Goal: Transaction & Acquisition: Subscribe to service/newsletter

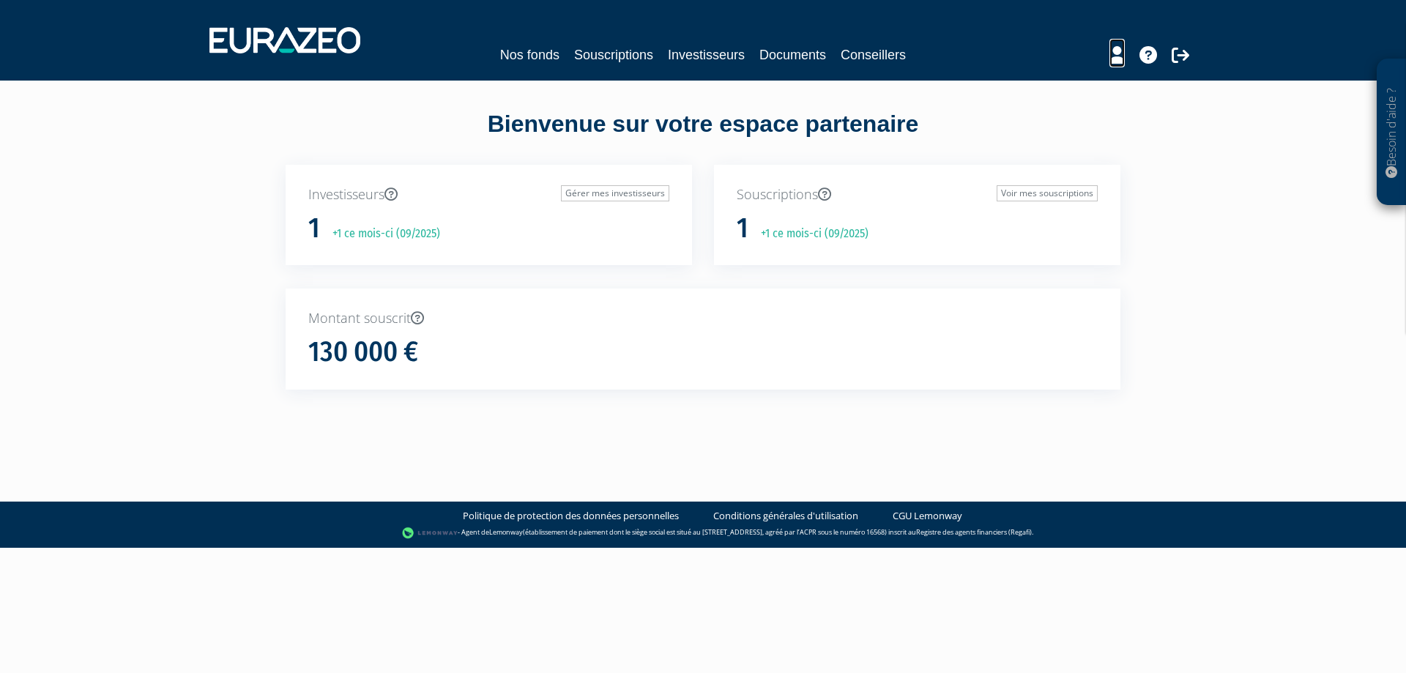
click at [1120, 62] on icon at bounding box center [1116, 55] width 15 height 18
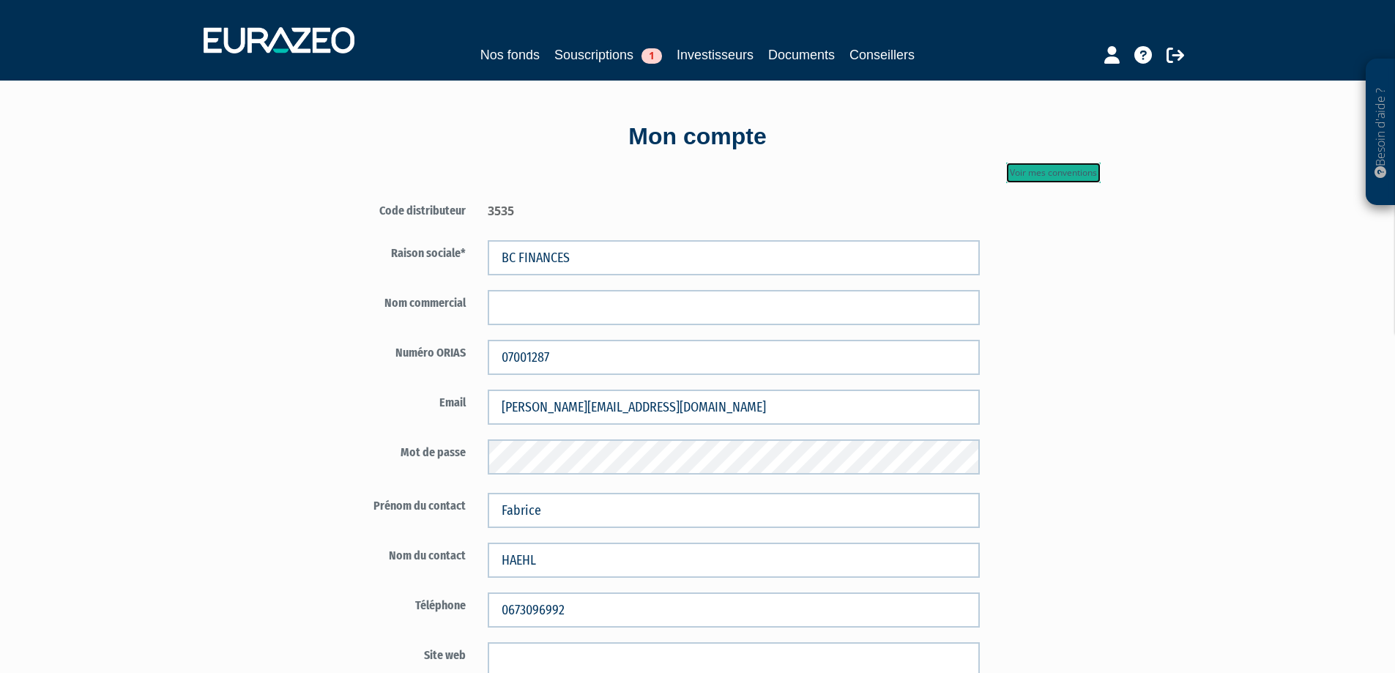
click at [1057, 176] on link "Voir mes conventions" at bounding box center [1053, 173] width 94 height 21
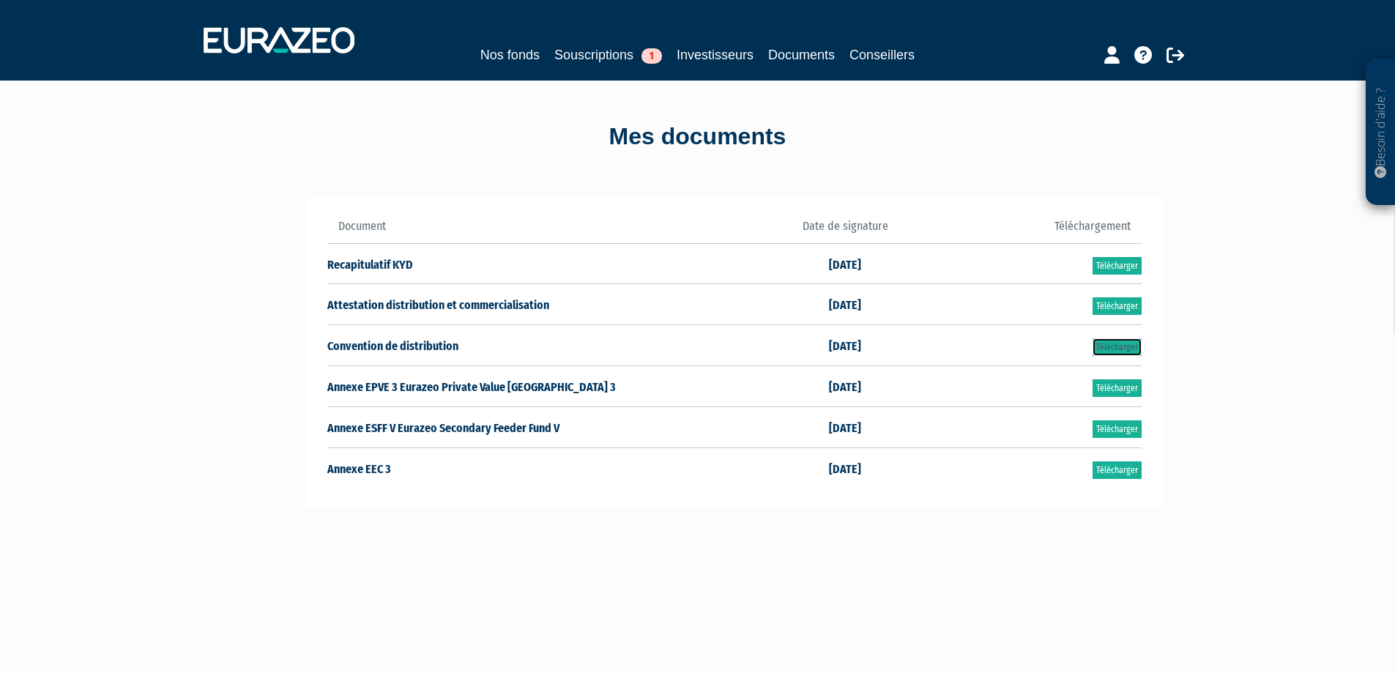
click at [1114, 348] on link "Télécharger" at bounding box center [1116, 347] width 49 height 18
click at [1127, 470] on link "Télécharger" at bounding box center [1116, 470] width 49 height 18
click at [1102, 308] on link "Télécharger" at bounding box center [1116, 306] width 49 height 18
click at [1094, 351] on link "Télécharger" at bounding box center [1116, 347] width 49 height 18
click at [1115, 467] on link "Télécharger" at bounding box center [1116, 470] width 49 height 18
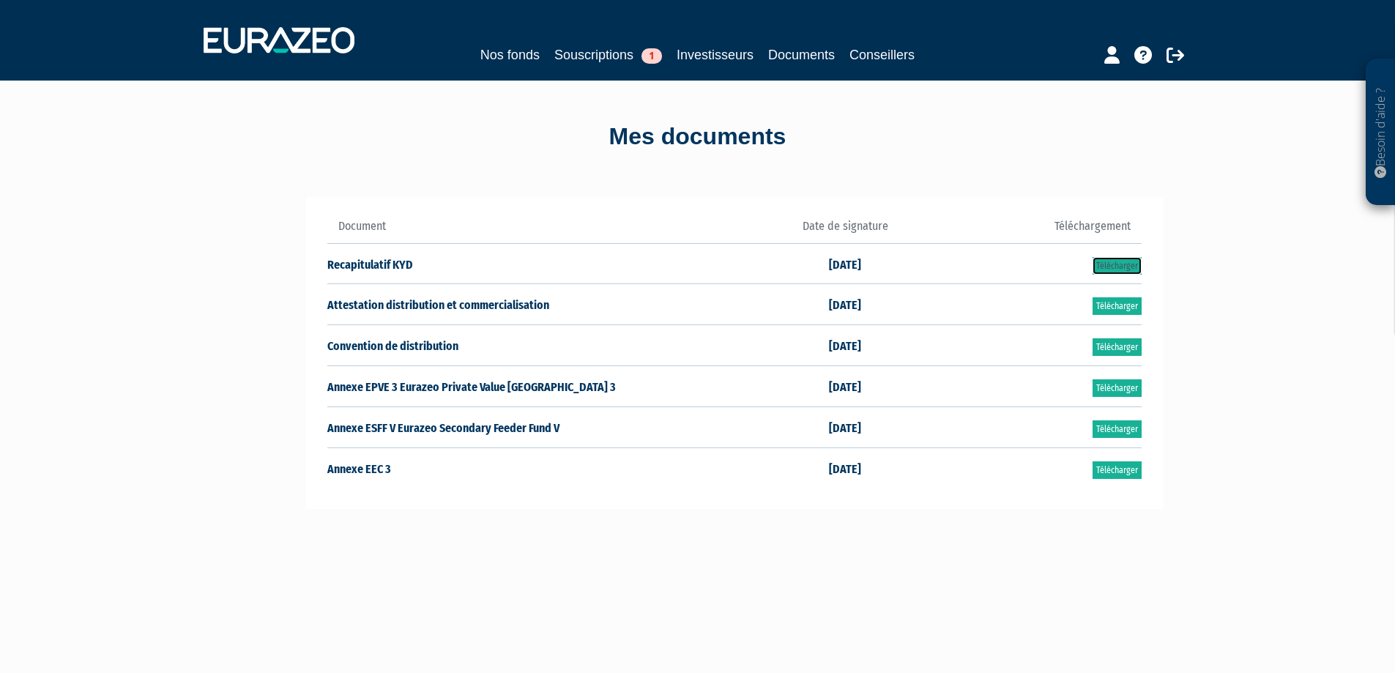
click at [1113, 267] on link "Télécharger" at bounding box center [1116, 266] width 49 height 18
click at [1113, 384] on link "Télécharger" at bounding box center [1116, 388] width 49 height 18
click at [1119, 430] on link "Télécharger" at bounding box center [1116, 429] width 49 height 18
click at [508, 55] on link "Nos fonds" at bounding box center [509, 55] width 59 height 21
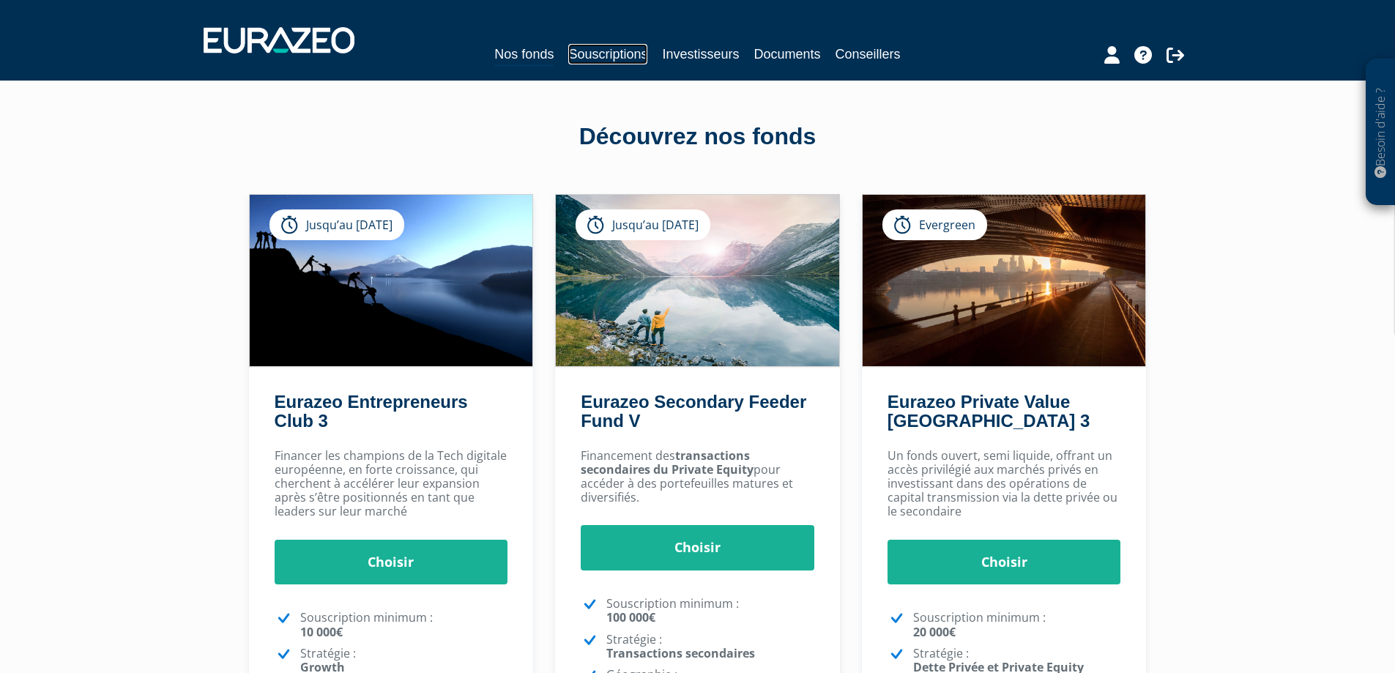
click at [589, 54] on link "Souscriptions" at bounding box center [607, 54] width 79 height 21
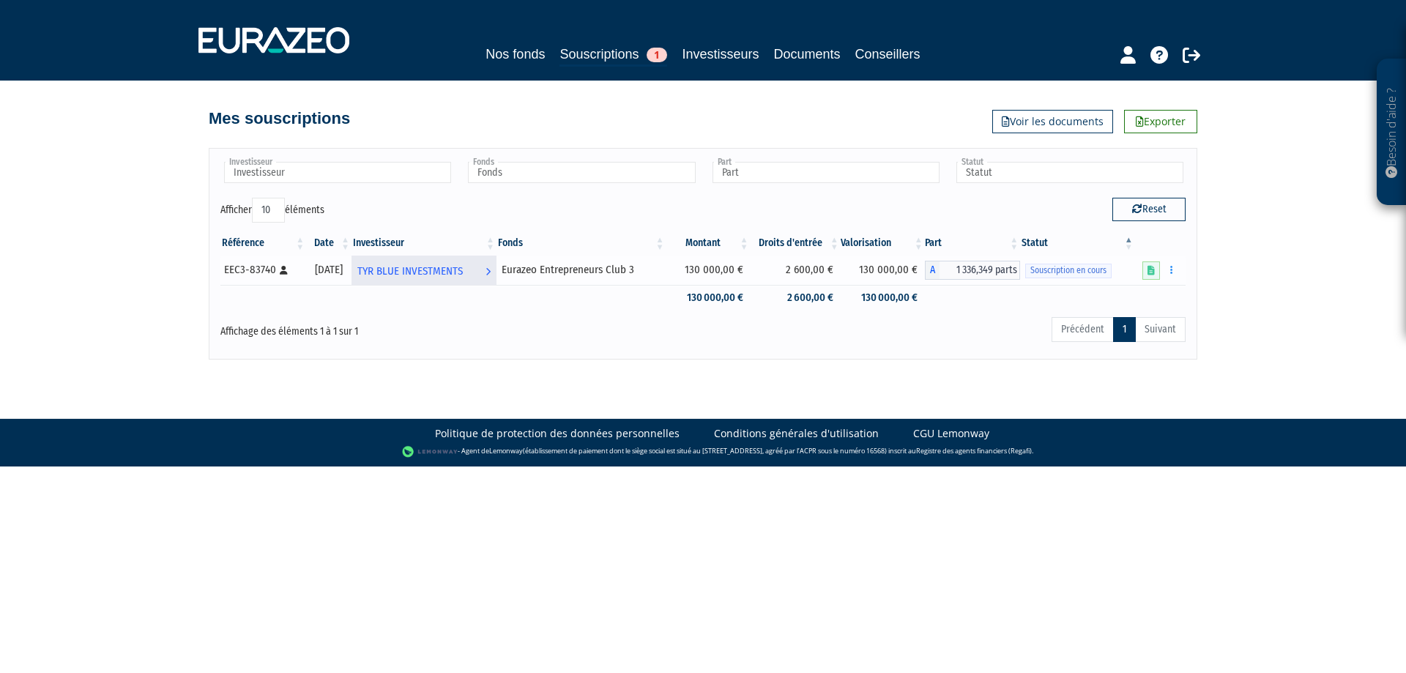
click at [425, 275] on span "TYR BLUE INVESTMENTS" at bounding box center [409, 271] width 105 height 27
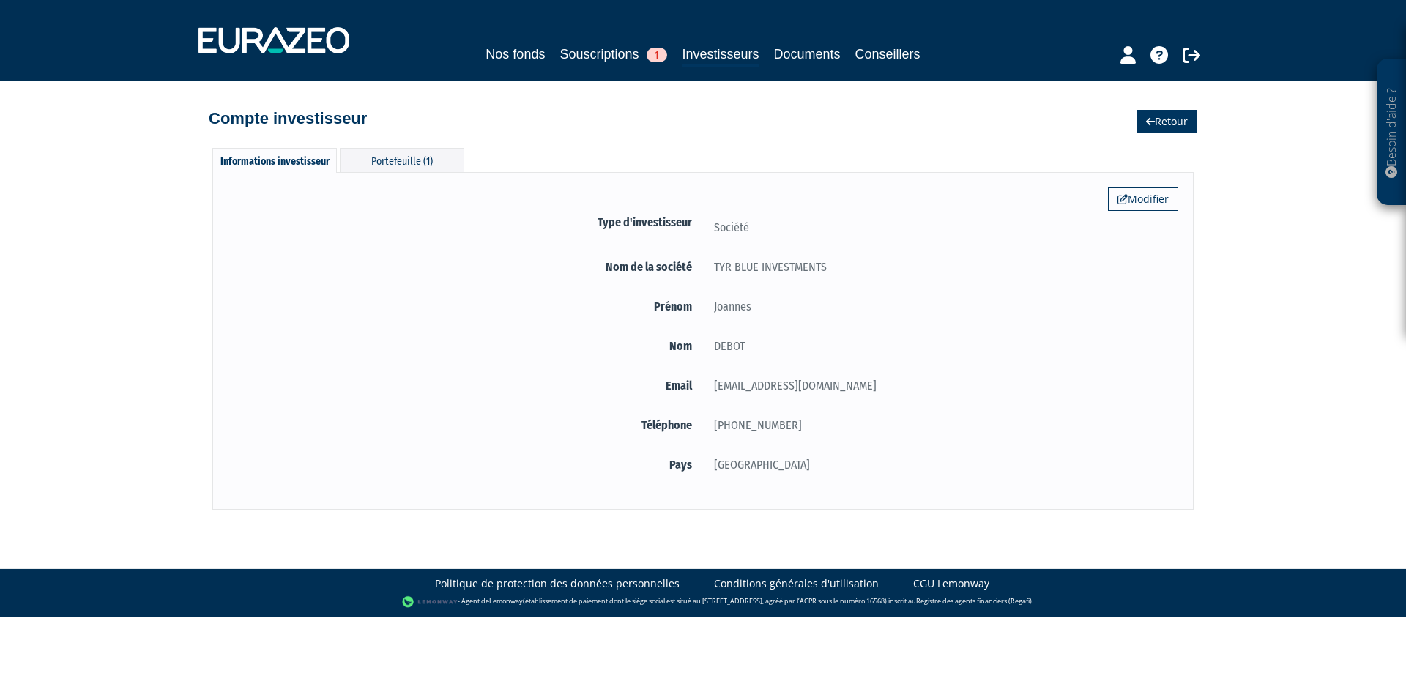
click at [1171, 119] on link "Retour" at bounding box center [1166, 121] width 61 height 23
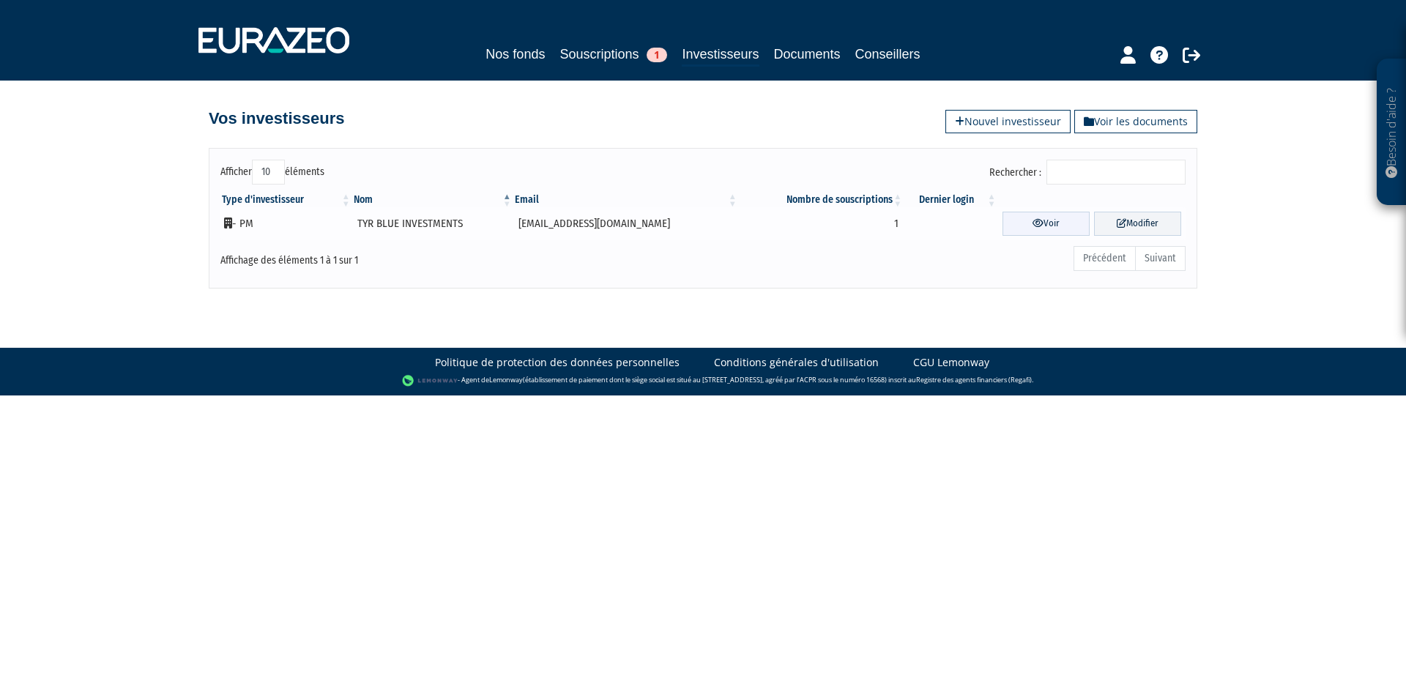
click at [1033, 227] on link "Voir" at bounding box center [1045, 224] width 87 height 24
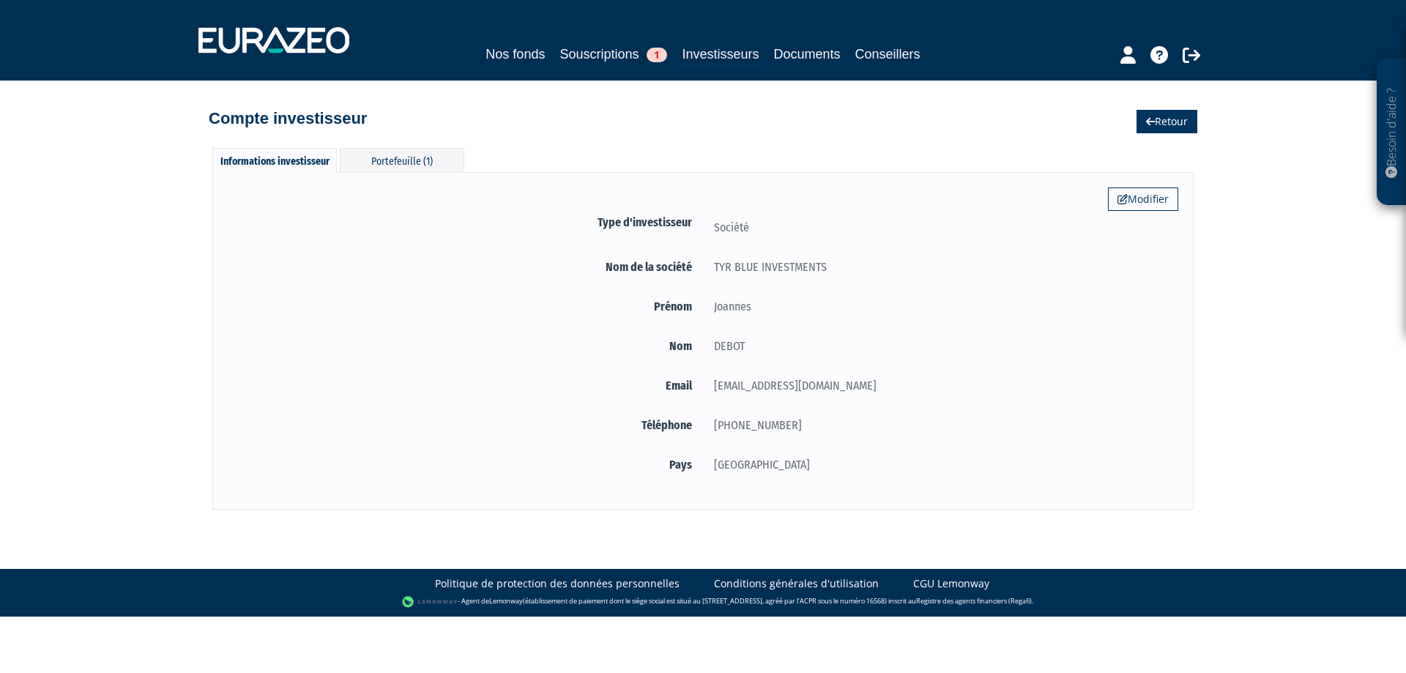
click at [1157, 118] on link "Retour" at bounding box center [1166, 121] width 61 height 23
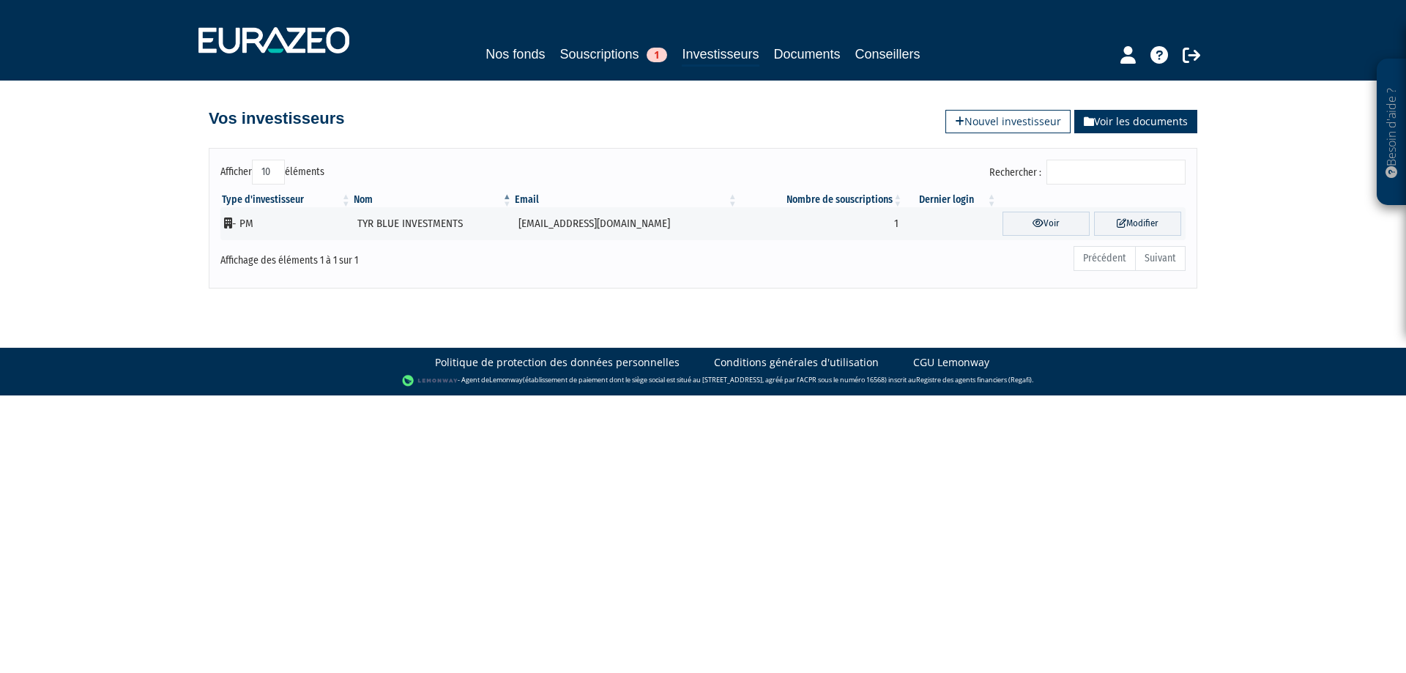
click at [1150, 124] on link "Voir les documents" at bounding box center [1135, 121] width 123 height 23
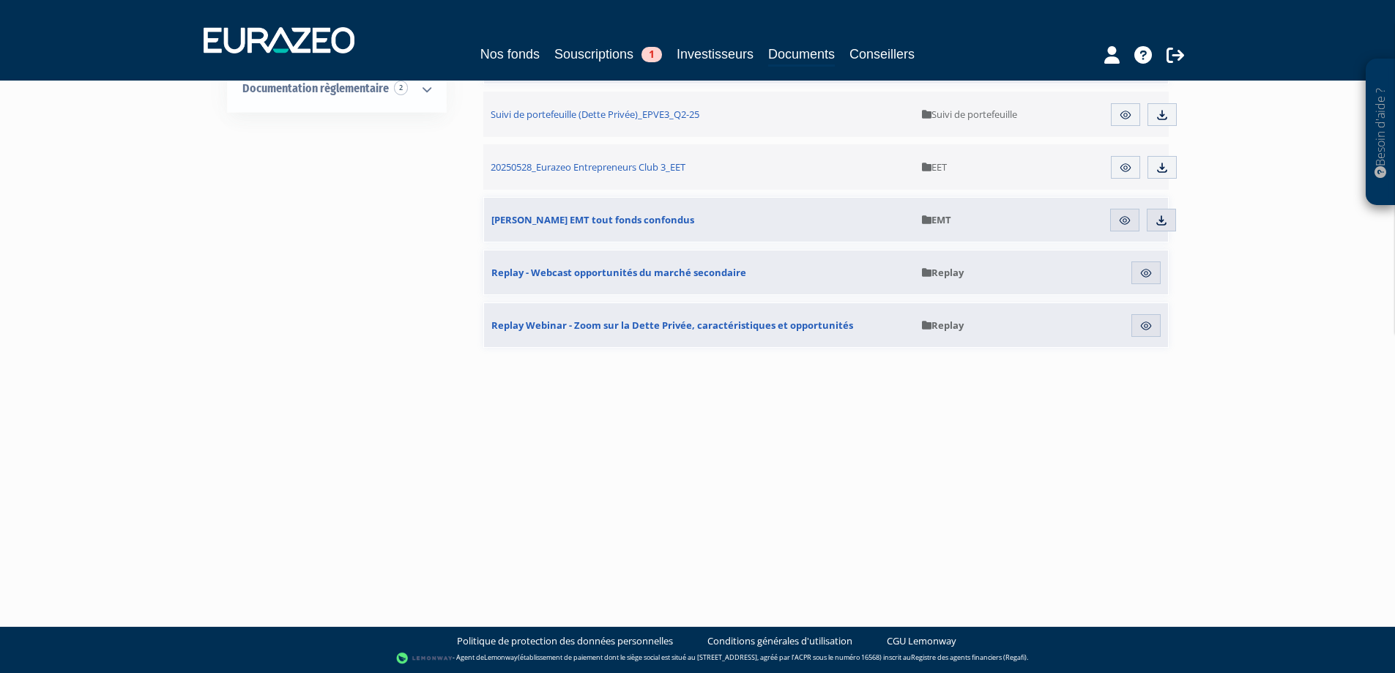
scroll to position [39, 0]
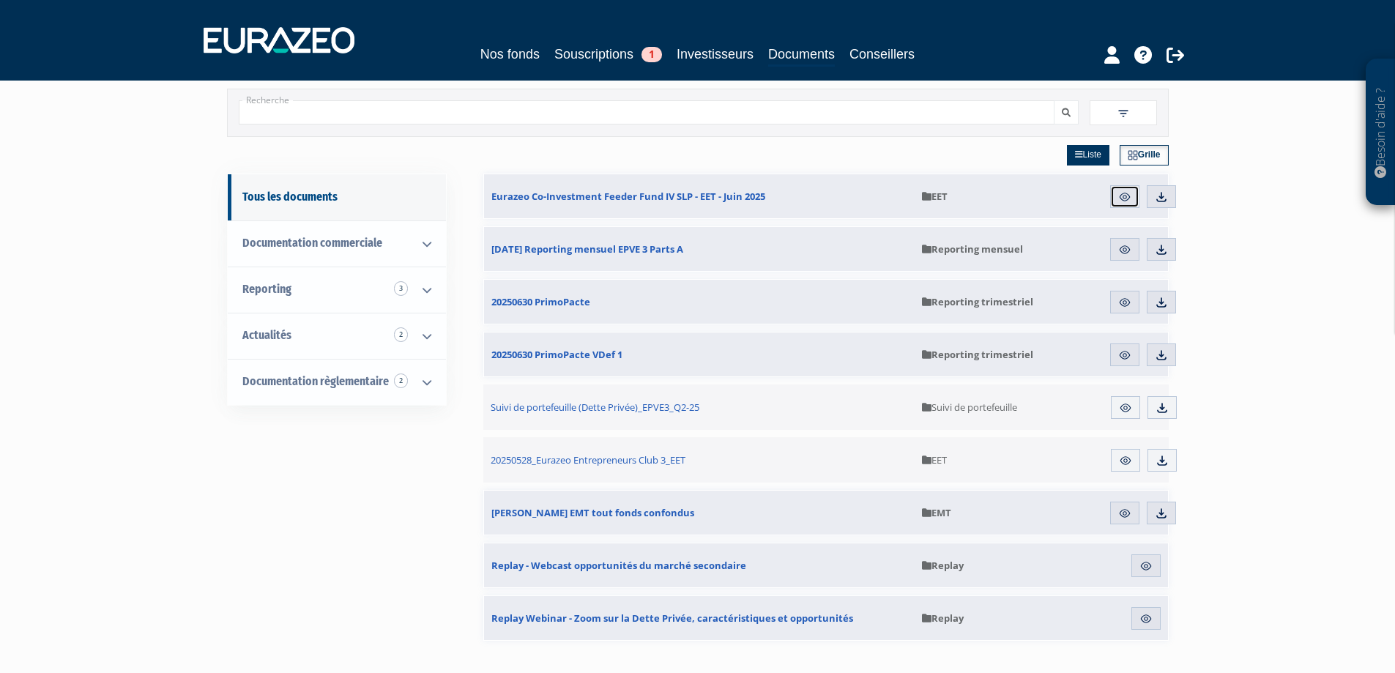
click at [1121, 195] on img at bounding box center [1124, 196] width 13 height 13
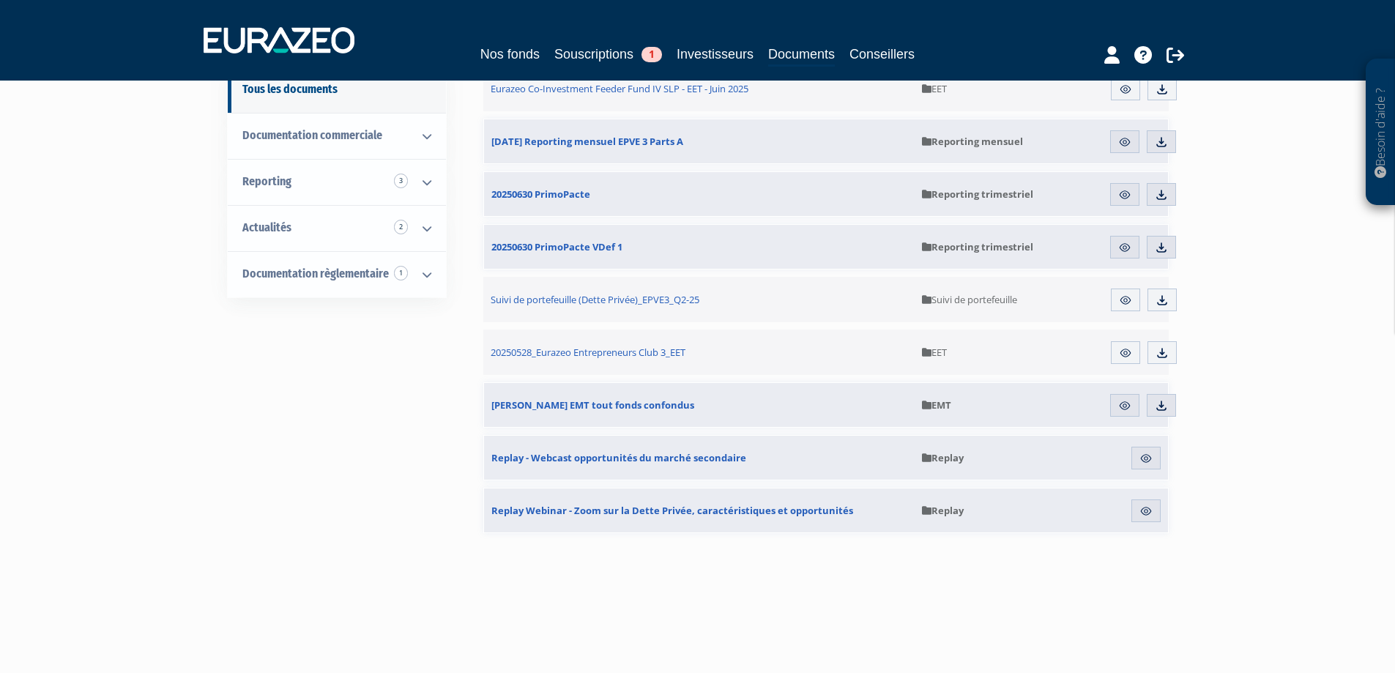
scroll to position [220, 0]
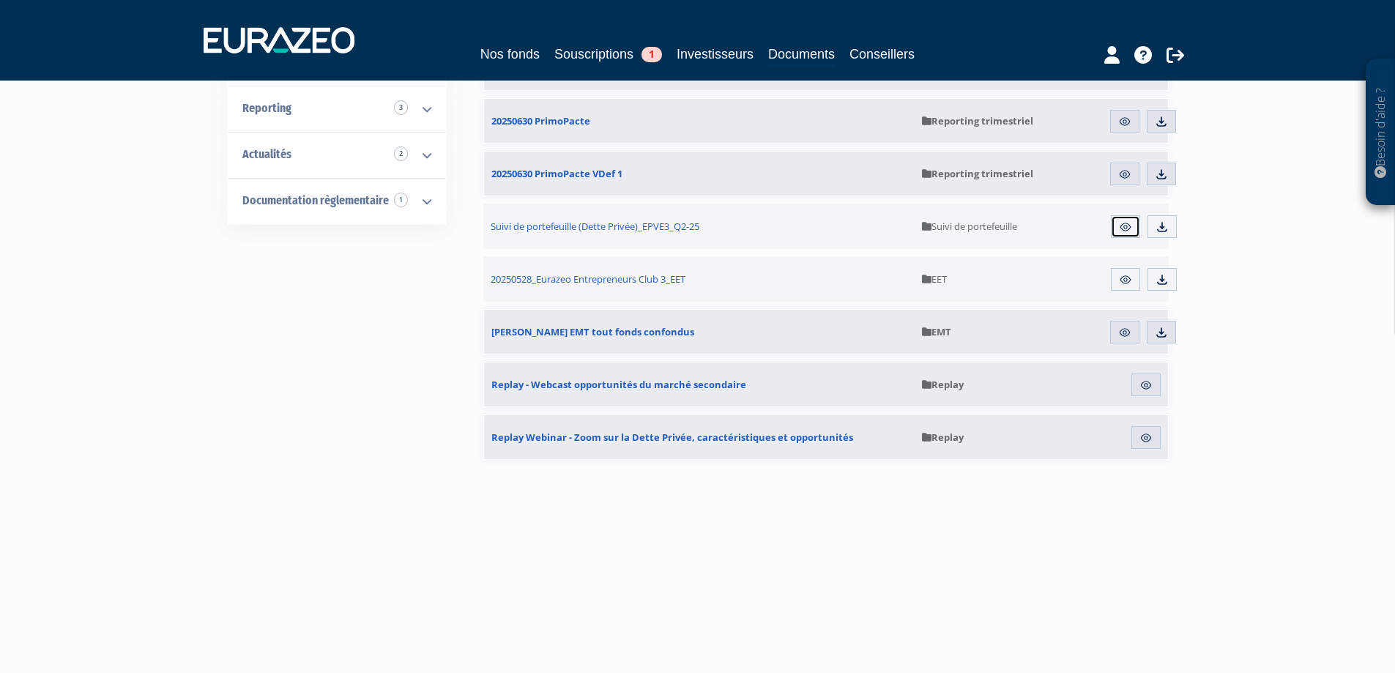
click at [1124, 228] on img at bounding box center [1125, 226] width 13 height 13
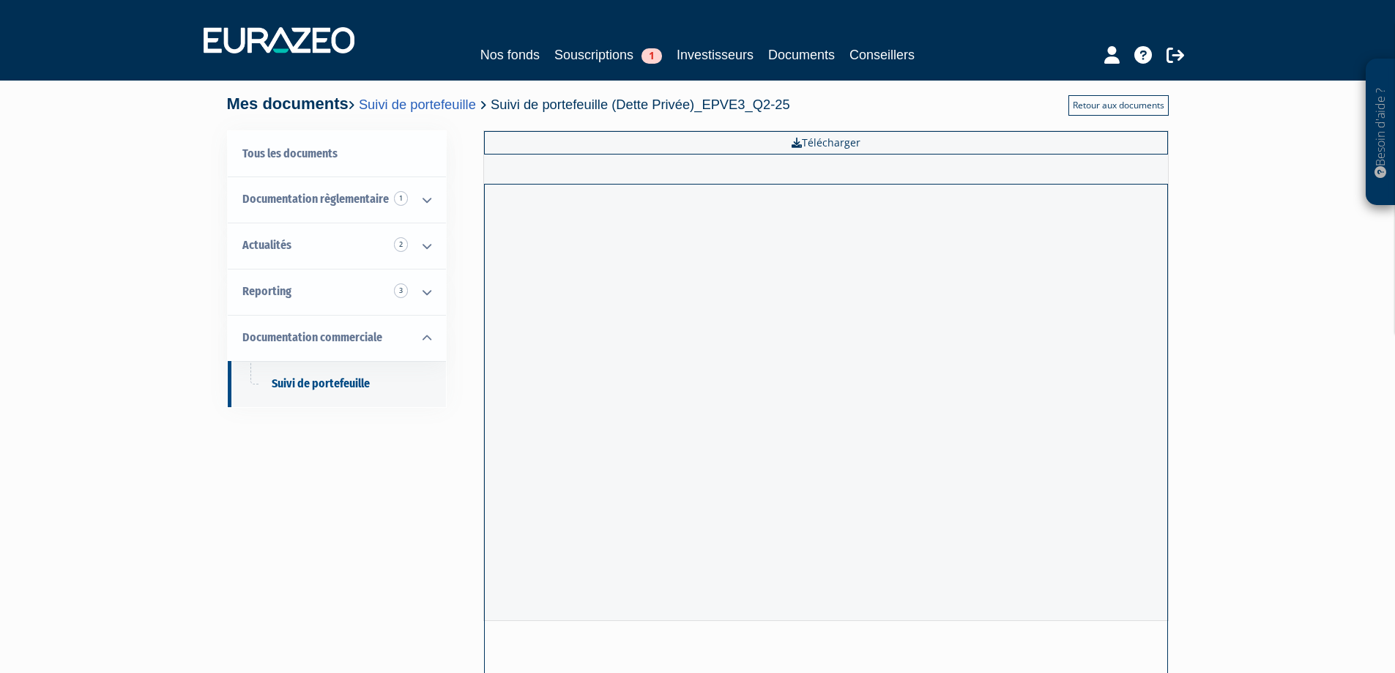
click at [1095, 108] on link "Retour aux documents" at bounding box center [1118, 105] width 100 height 21
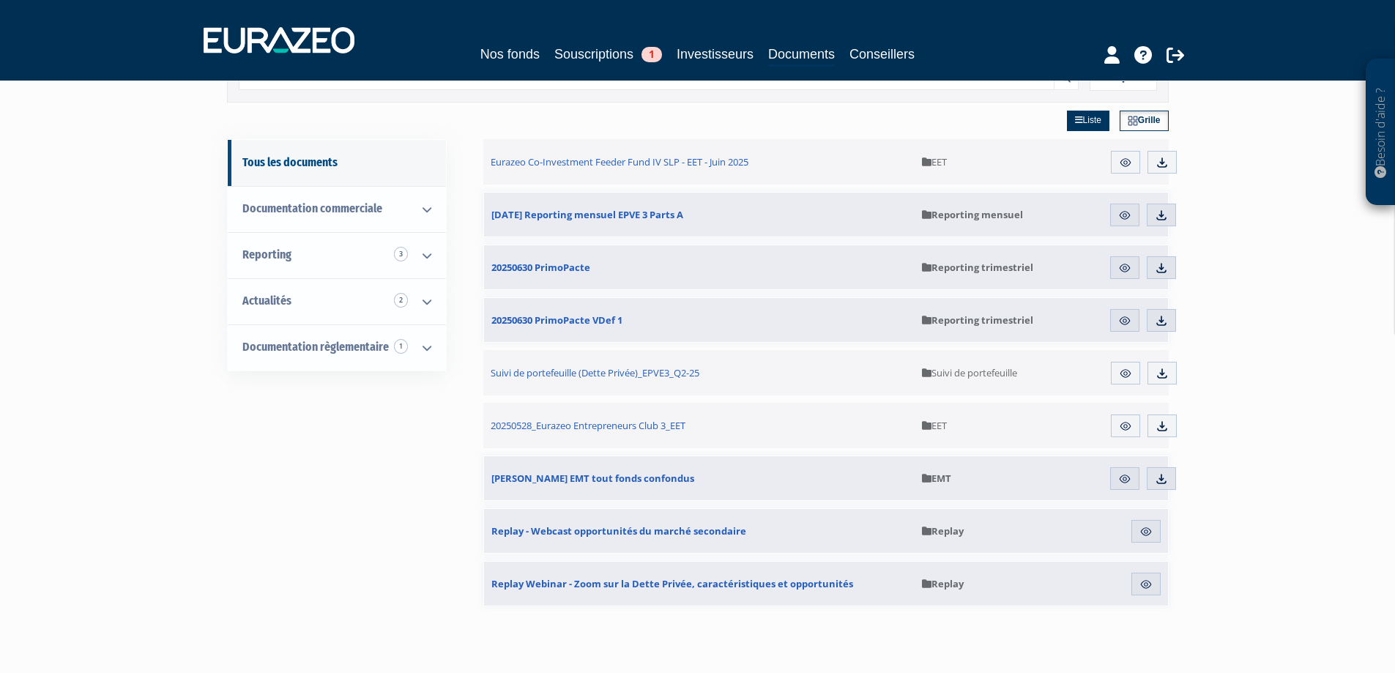
scroll to position [146, 0]
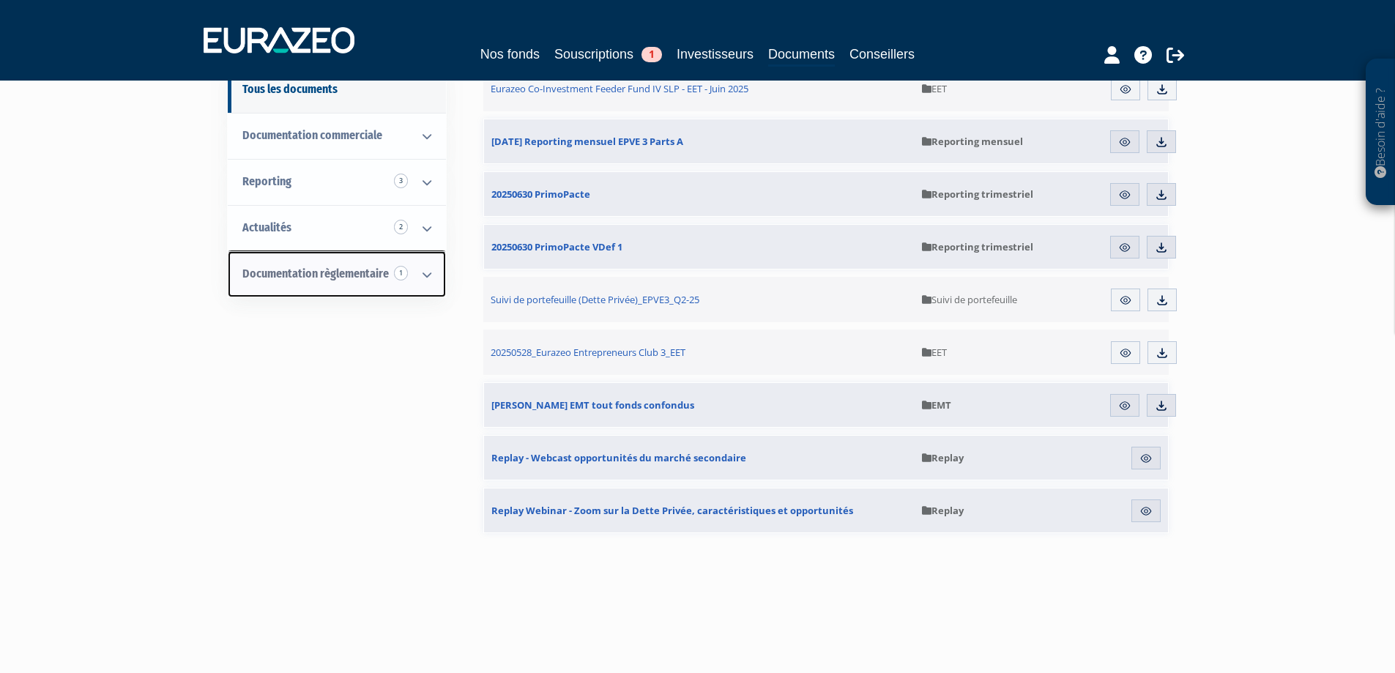
click at [292, 275] on span "Documentation règlementaire 1" at bounding box center [315, 274] width 146 height 14
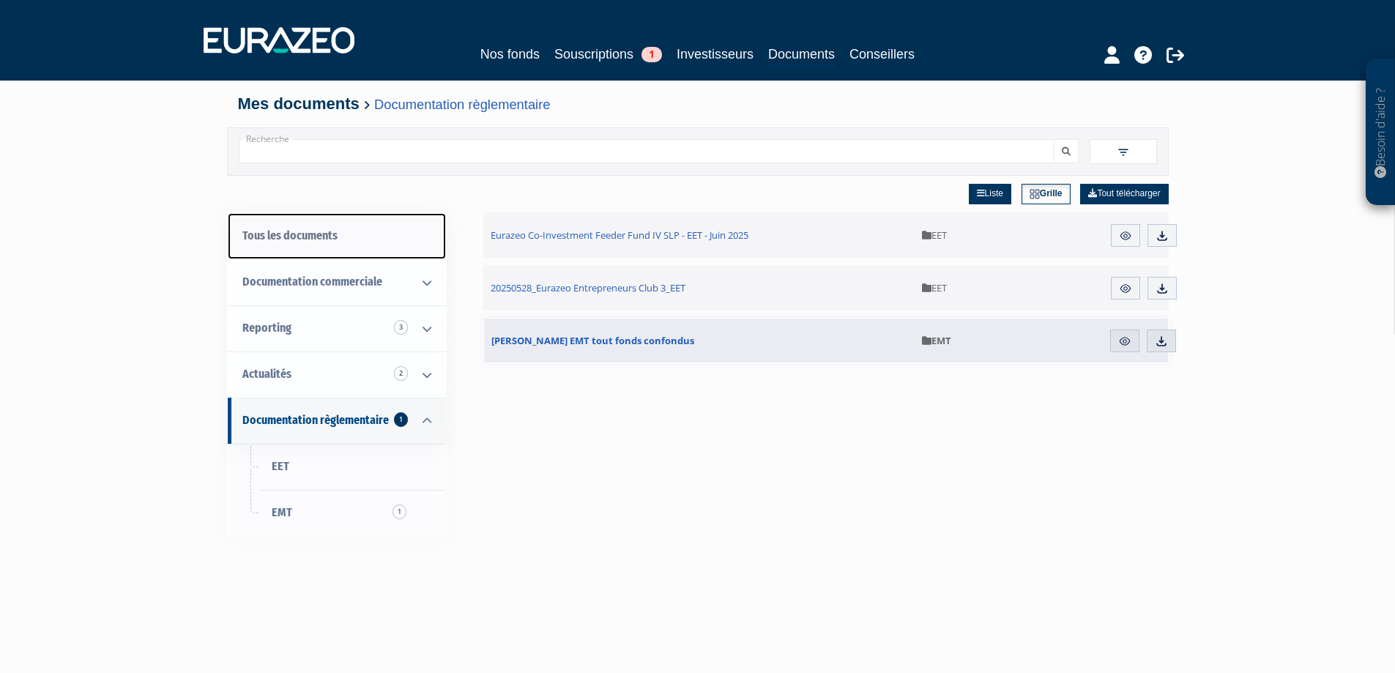
click at [297, 233] on link "Tous les documents" at bounding box center [337, 236] width 218 height 46
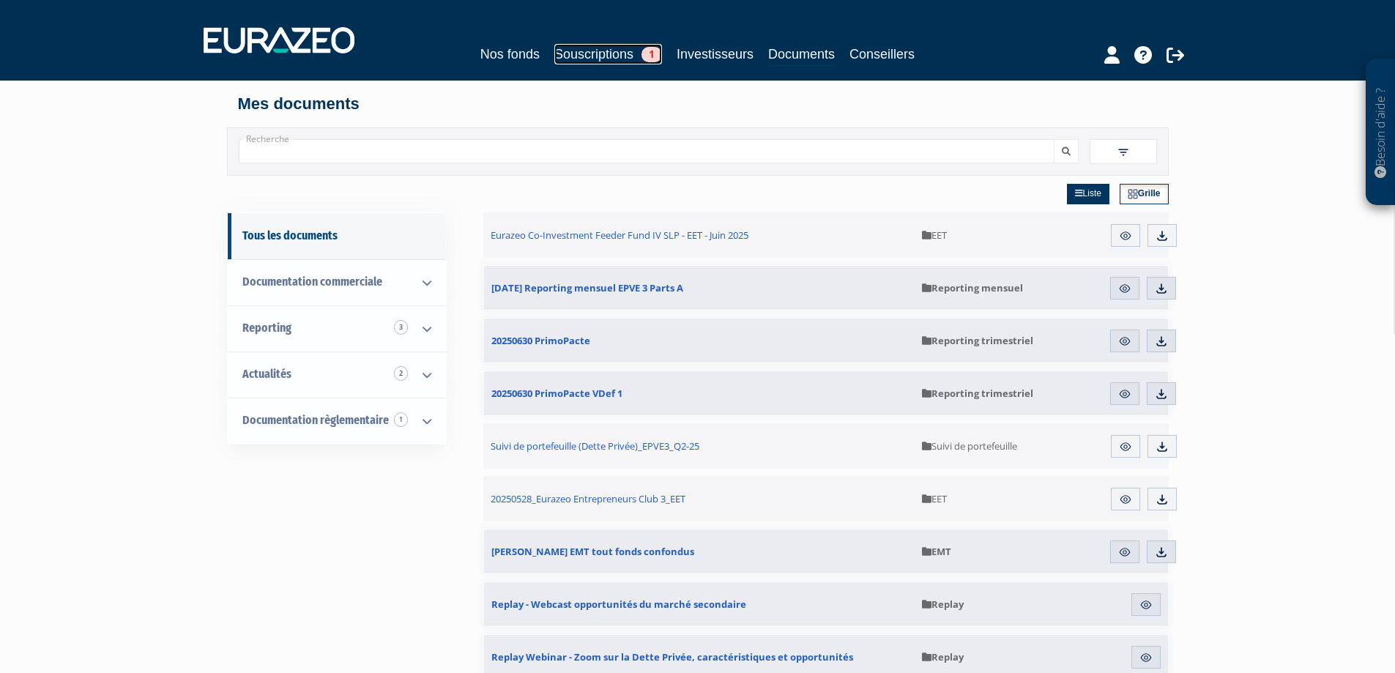
click at [624, 53] on link "Souscriptions 1" at bounding box center [608, 54] width 108 height 21
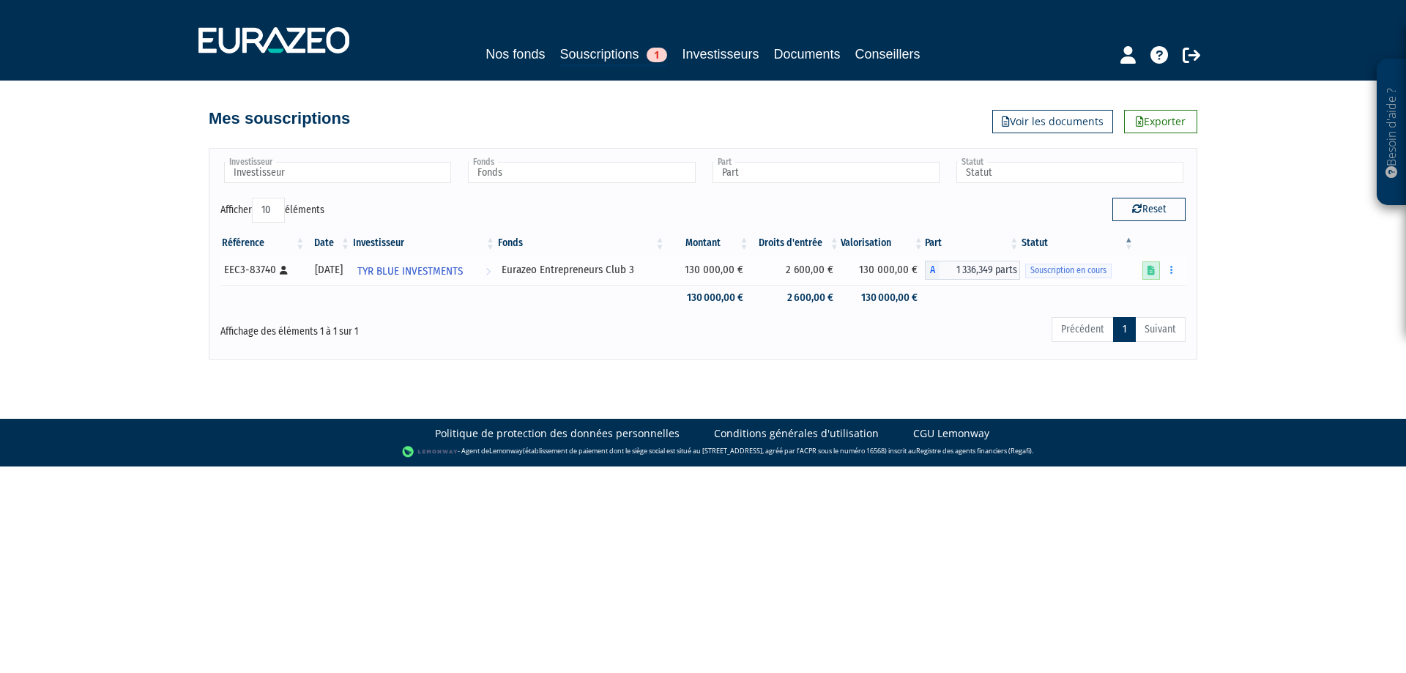
click at [1151, 272] on icon at bounding box center [1150, 271] width 7 height 10
click at [1133, 58] on icon at bounding box center [1127, 55] width 15 height 18
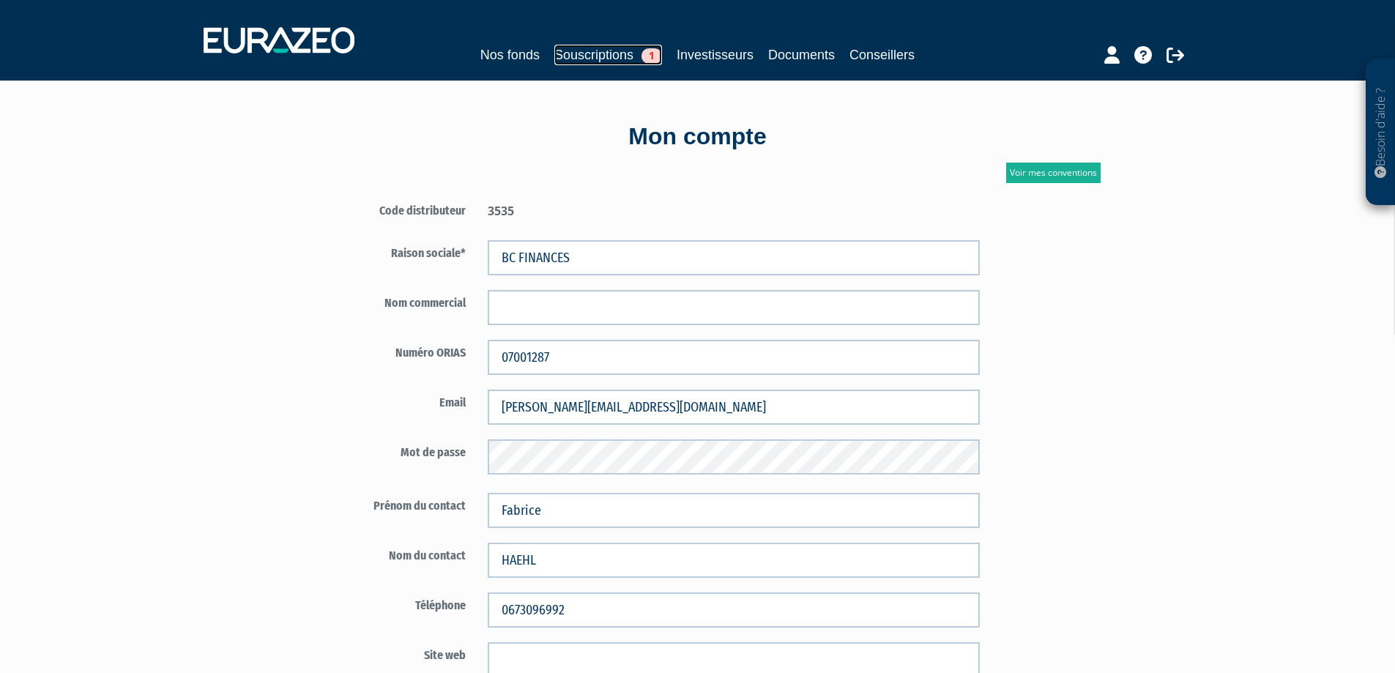
click at [596, 56] on link "Souscriptions 1" at bounding box center [608, 55] width 108 height 21
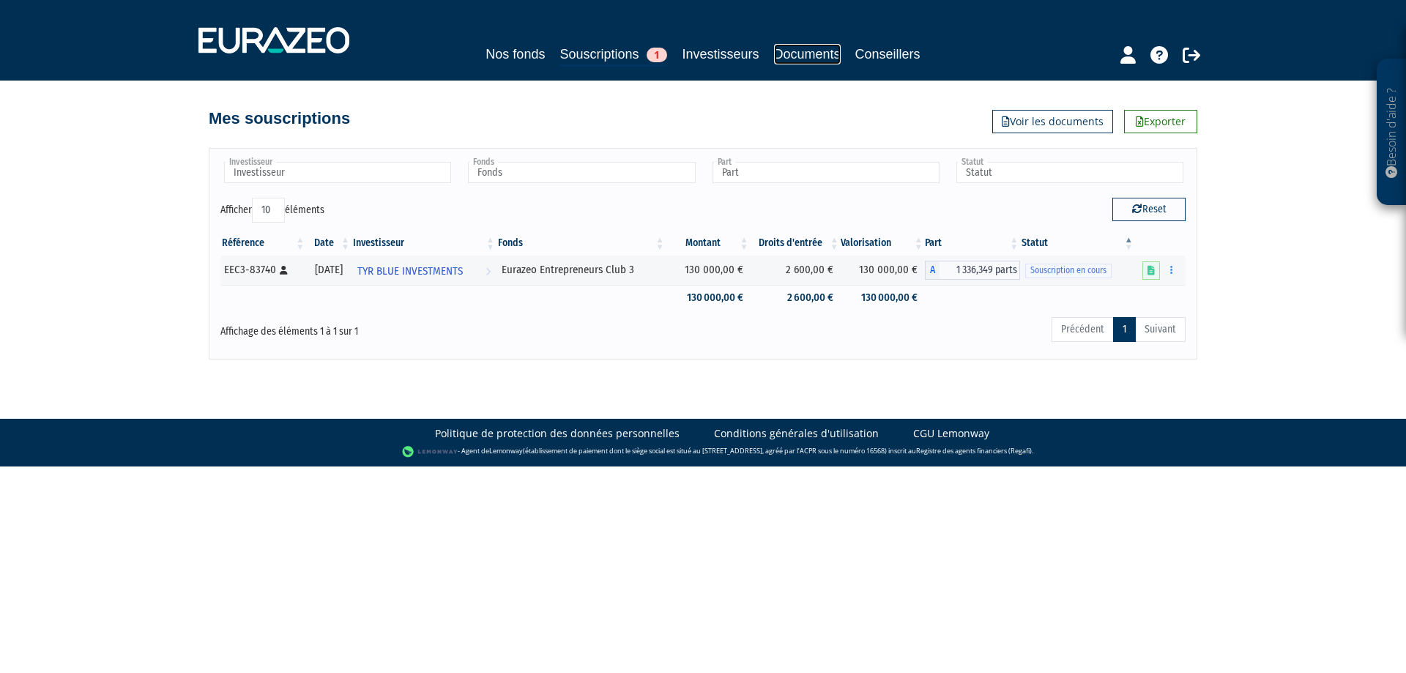
click at [803, 51] on link "Documents" at bounding box center [807, 54] width 67 height 21
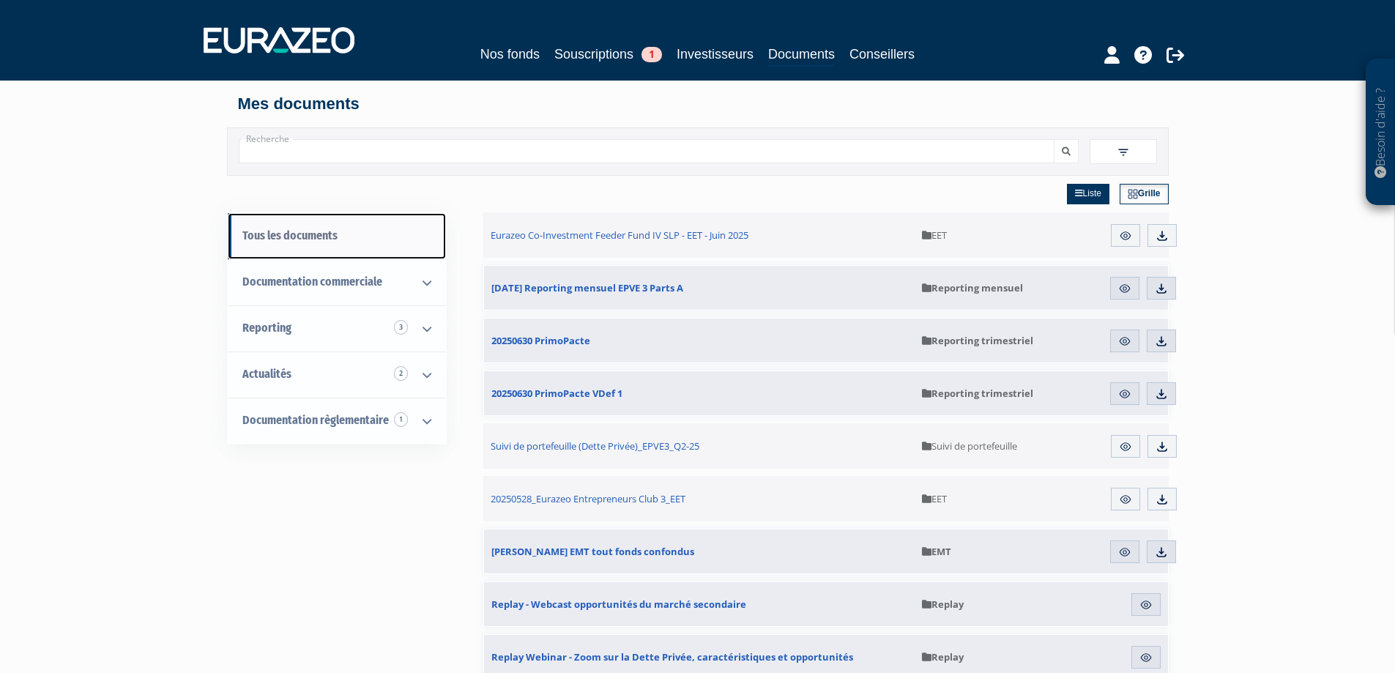
click at [280, 234] on link "Tous les documents" at bounding box center [337, 236] width 218 height 46
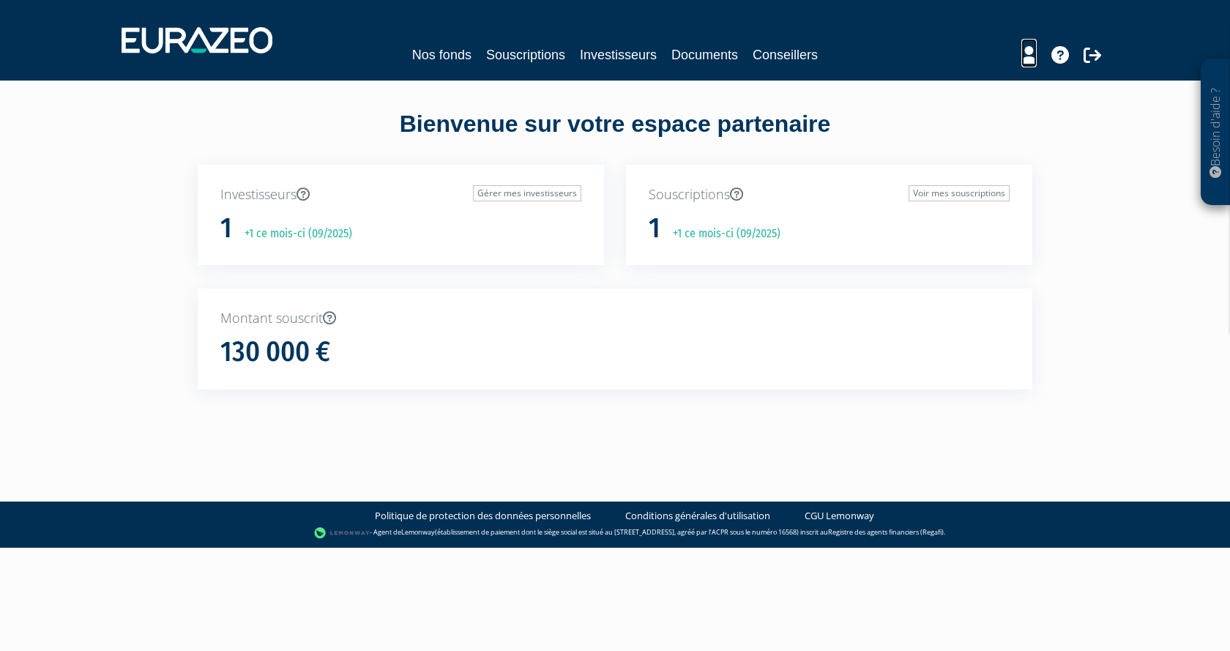
click at [1031, 62] on icon at bounding box center [1028, 55] width 15 height 18
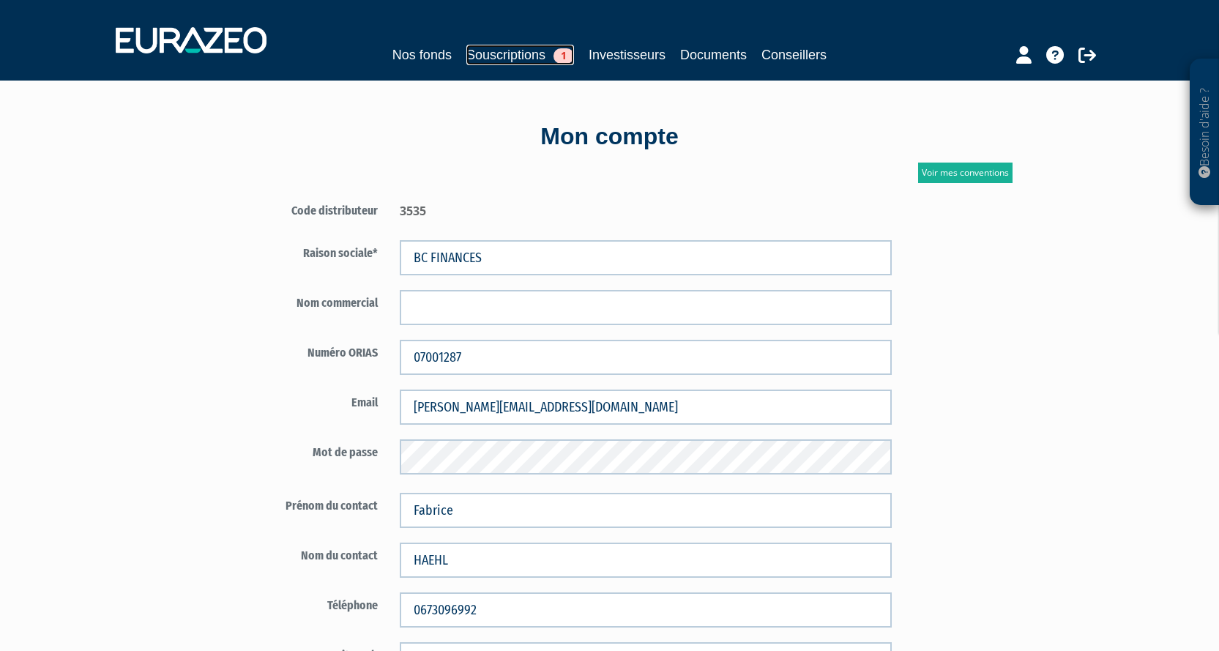
click at [496, 61] on link "Souscriptions 1" at bounding box center [520, 55] width 108 height 21
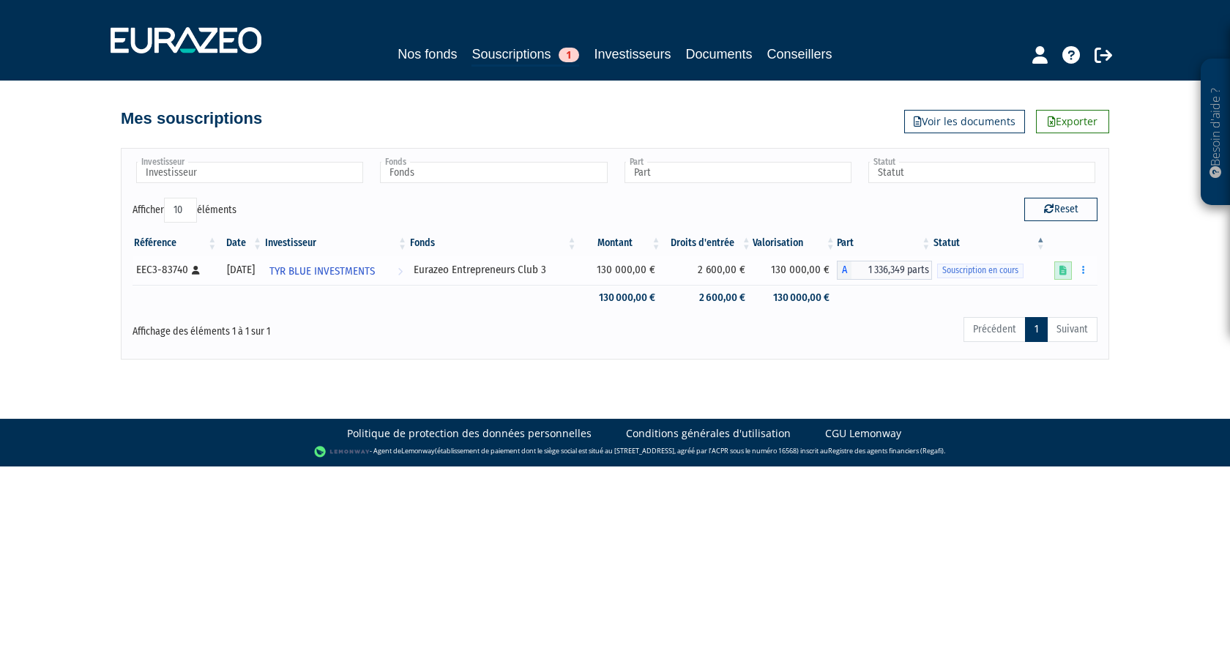
click at [1062, 275] on link at bounding box center [1063, 270] width 18 height 18
click at [1087, 272] on button "button" at bounding box center [1084, 270] width 18 height 18
click at [1082, 270] on button "button" at bounding box center [1084, 270] width 18 height 18
click at [1038, 299] on link "Editer le montant" at bounding box center [1040, 296] width 95 height 24
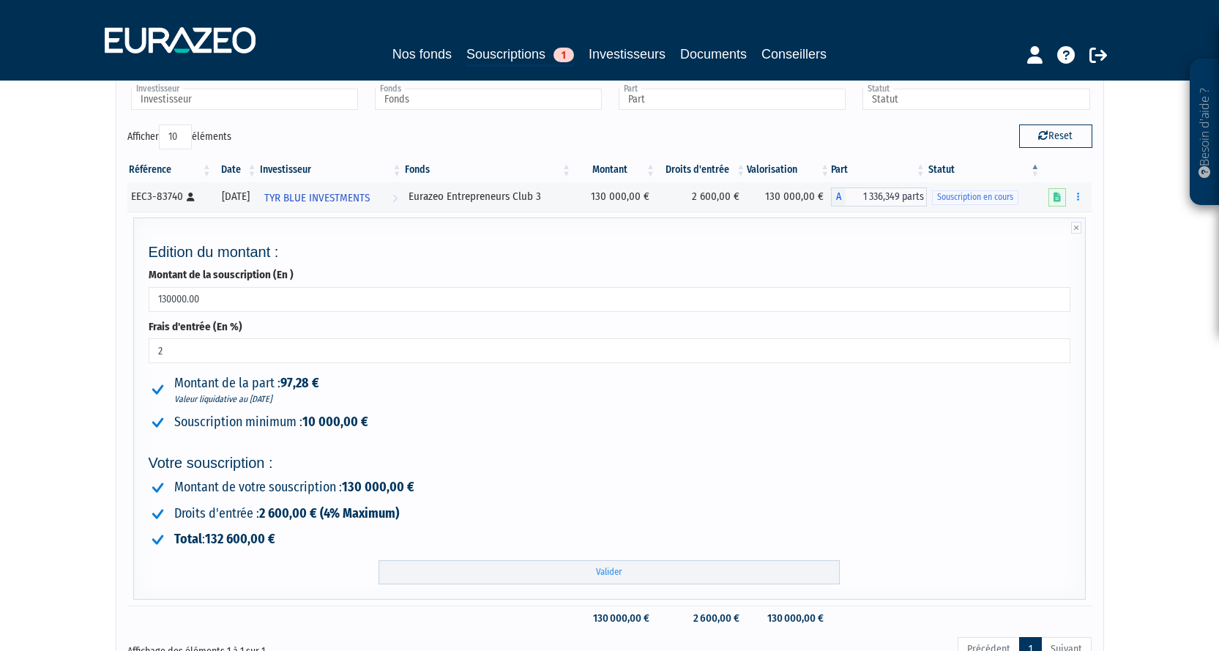
scroll to position [209, 0]
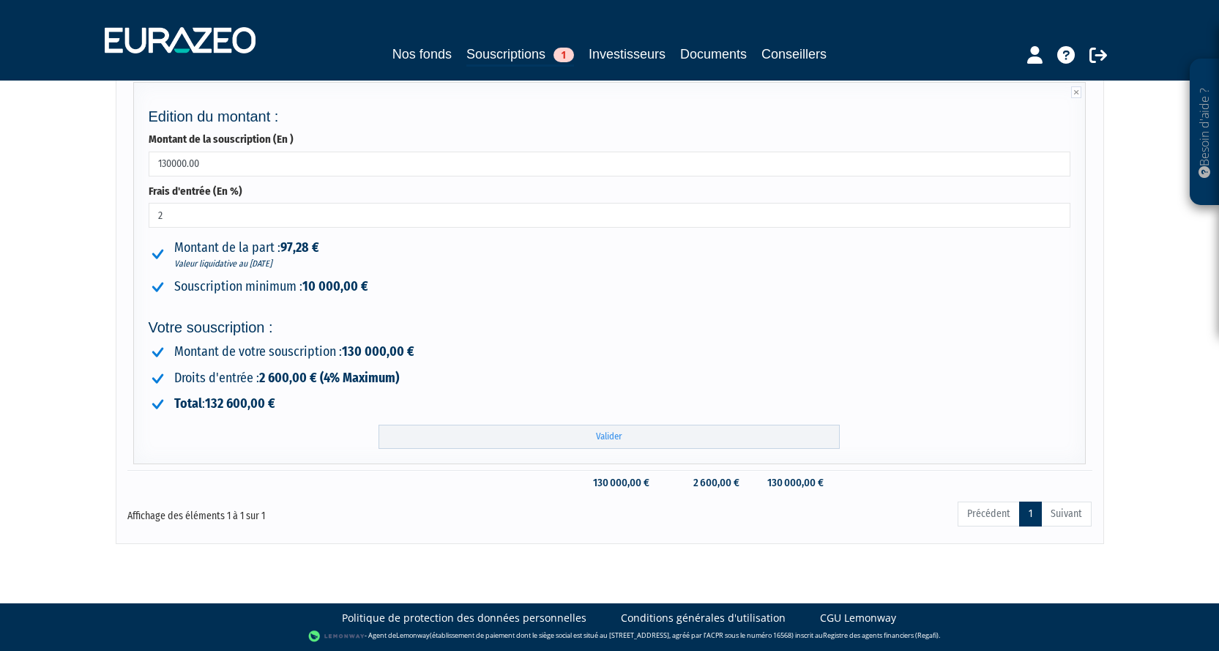
click at [1184, 259] on div "Besoin d'aide ? × J'ai besoin d'aide Si vous avez une question à propos du fonc…" at bounding box center [609, 167] width 1219 height 753
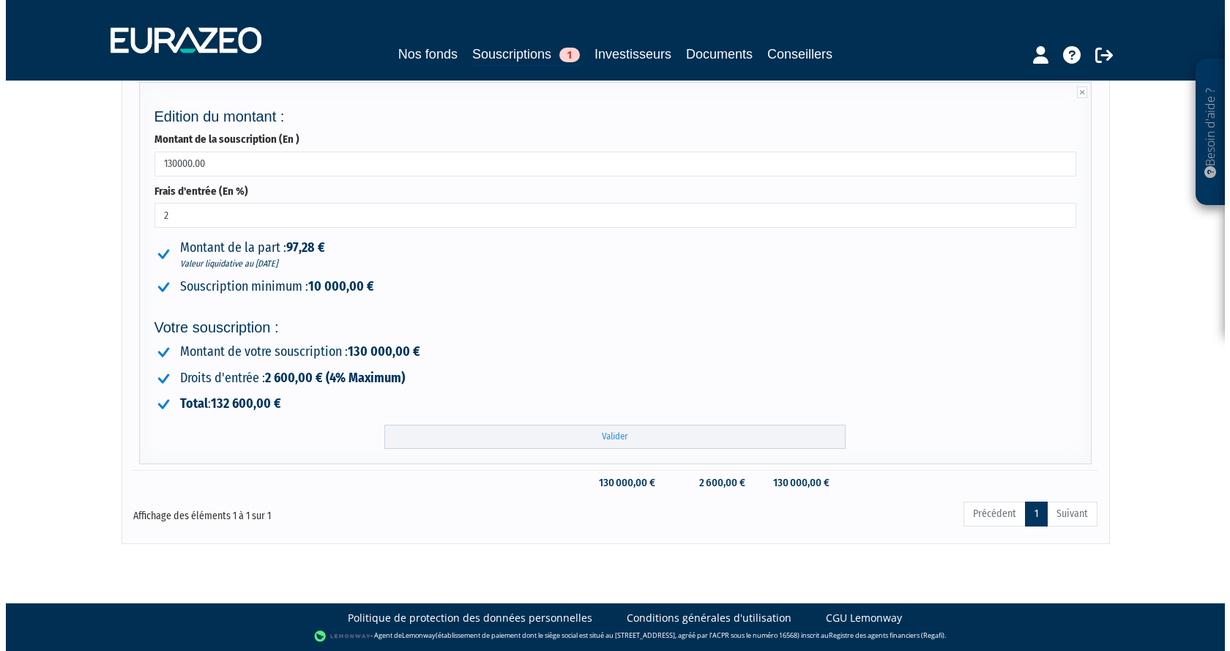
scroll to position [0, 0]
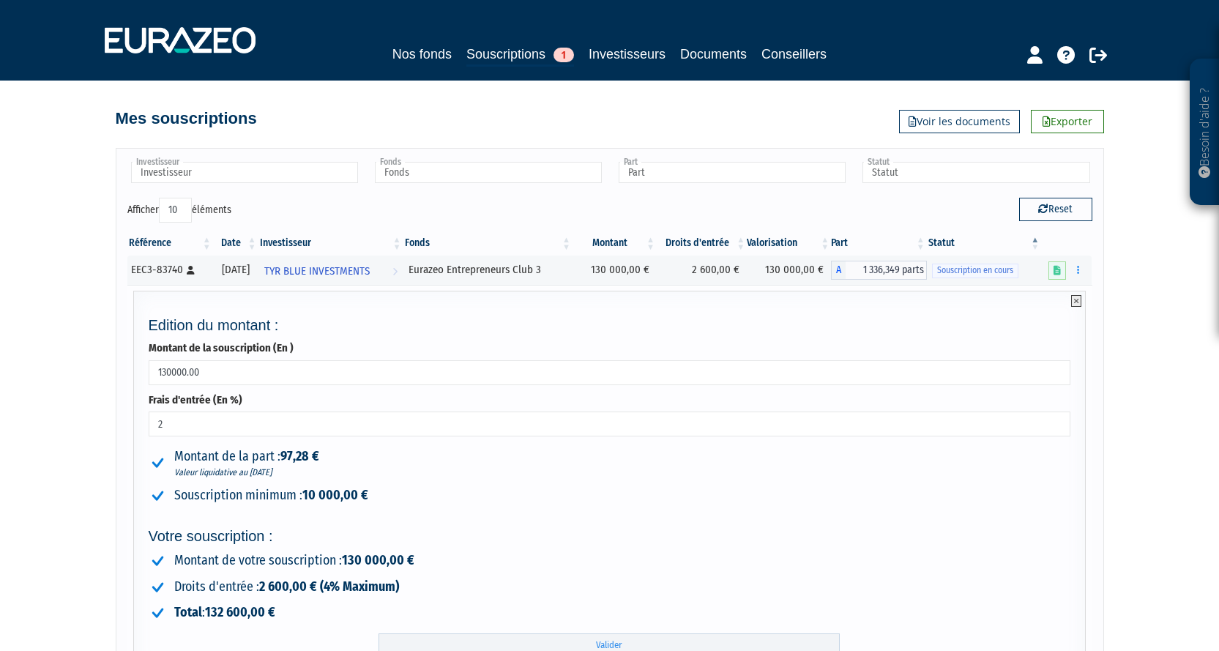
click at [1076, 299] on icon at bounding box center [1076, 301] width 10 height 12
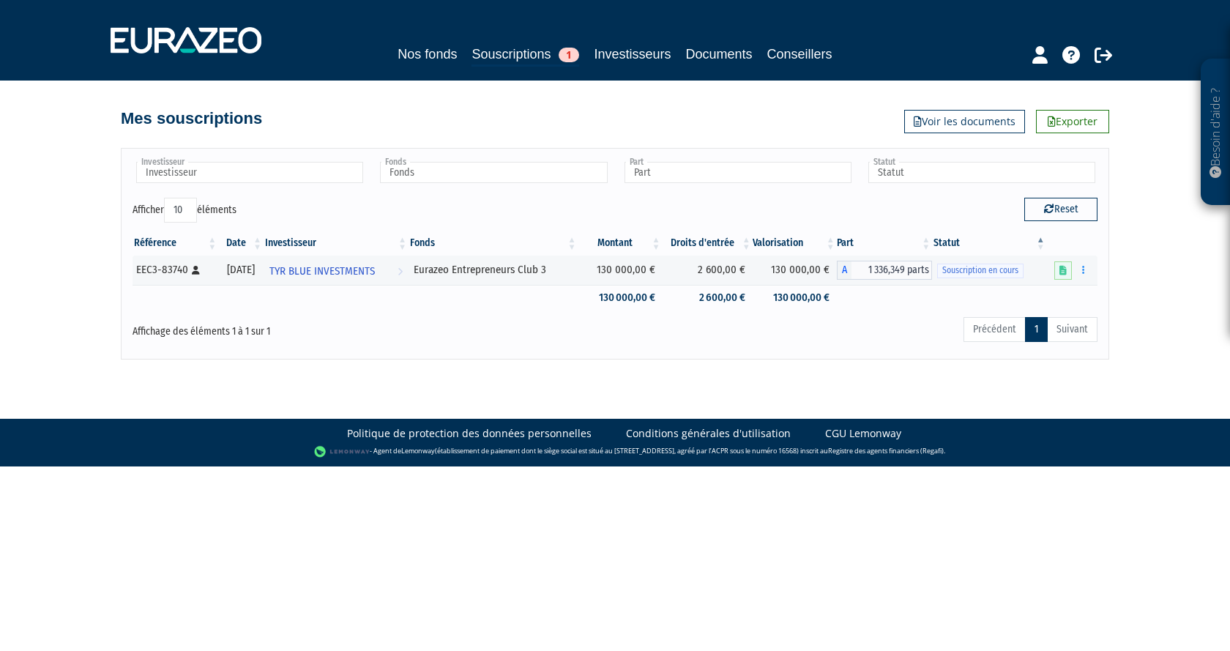
click at [473, 119] on div "Mes souscriptions Exporter Voir les documents" at bounding box center [615, 111] width 988 height 32
click at [723, 49] on link "Documents" at bounding box center [719, 54] width 67 height 21
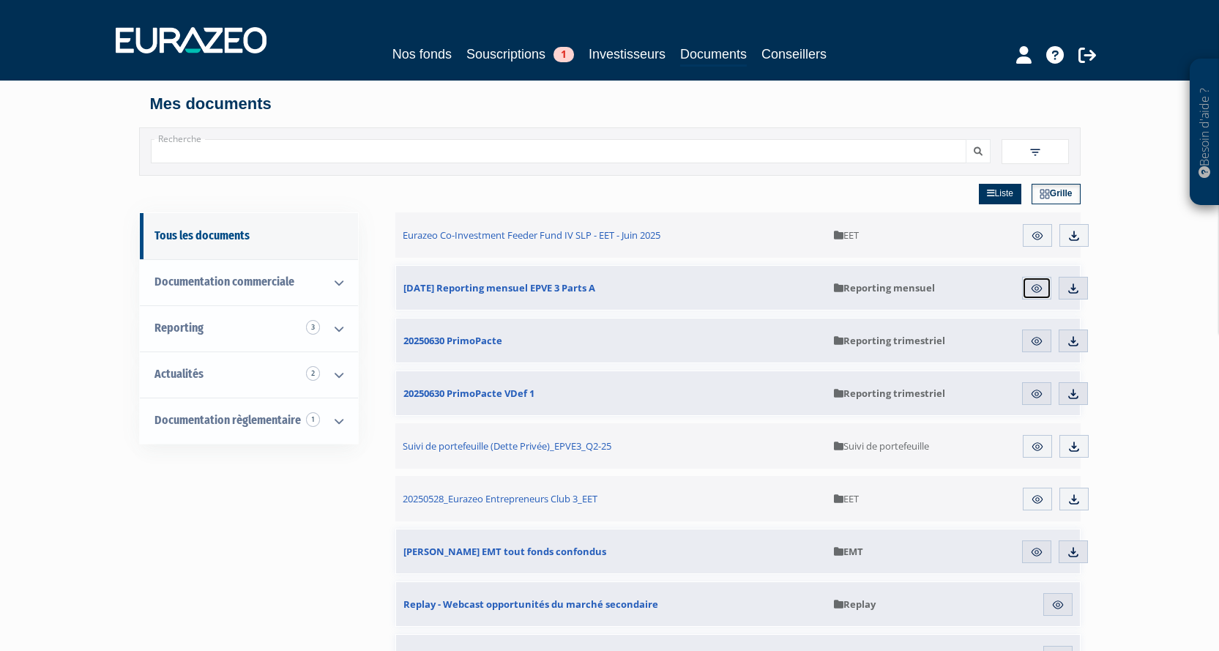
click at [1031, 291] on img at bounding box center [1036, 288] width 13 height 13
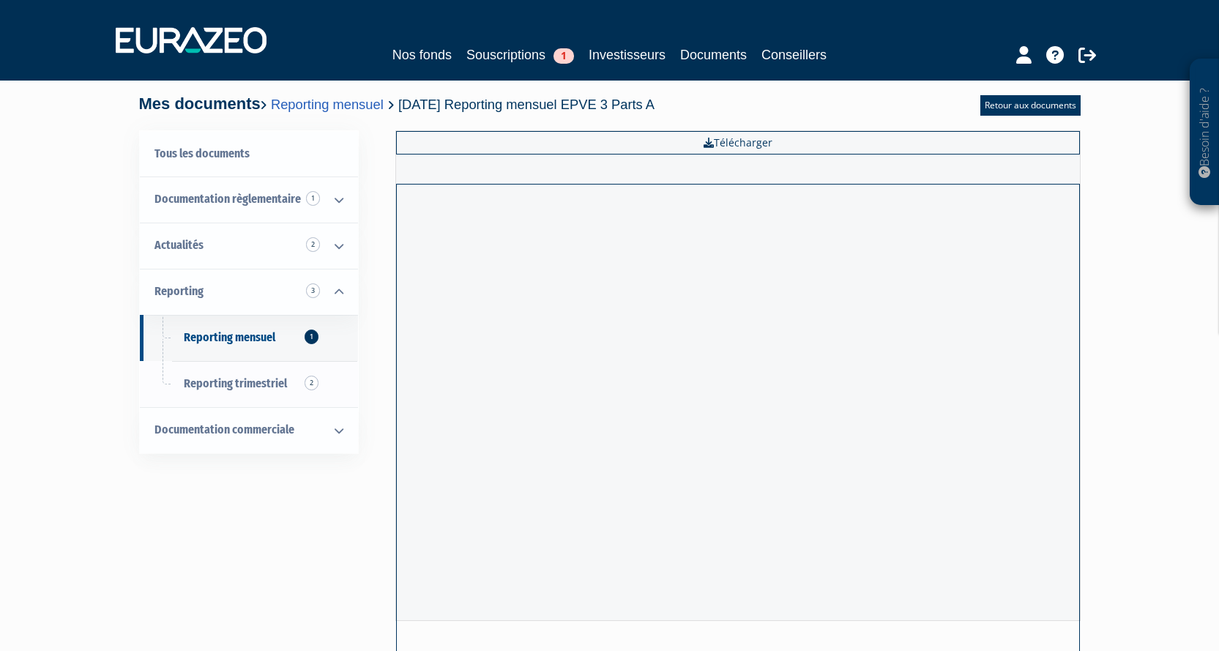
click at [226, 108] on h4 "Mes documents Reporting mensuel 31.07.2025 Reporting mensuel EPVE 3 Parts A" at bounding box center [397, 104] width 516 height 18
click at [1019, 54] on icon at bounding box center [1023, 55] width 15 height 18
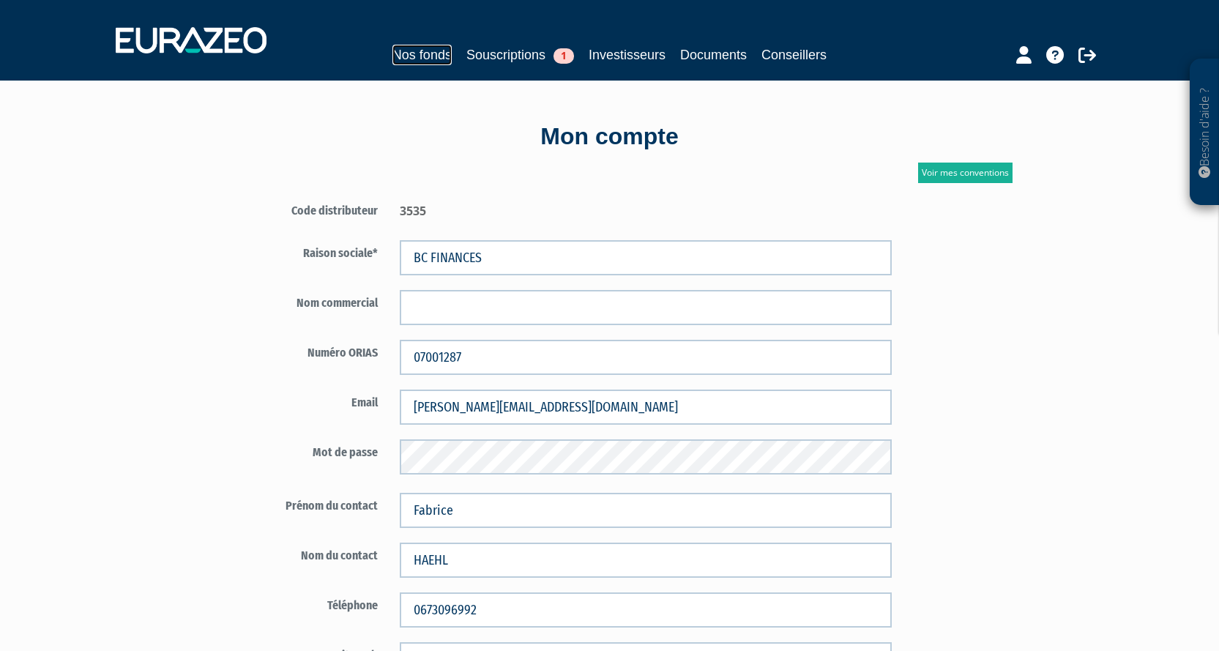
click at [408, 64] on link "Nos fonds" at bounding box center [421, 55] width 59 height 21
